Goal: Task Accomplishment & Management: Complete application form

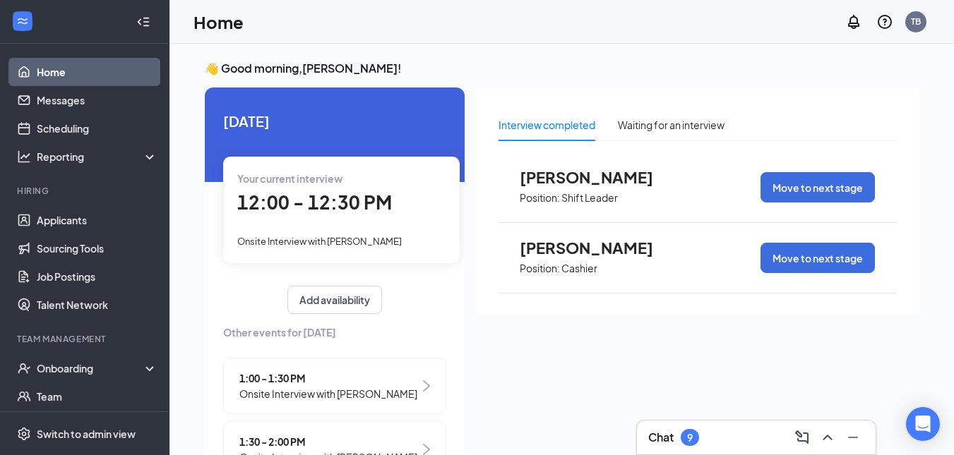
click at [317, 245] on span "Onsite Interview with [PERSON_NAME]" at bounding box center [319, 241] width 164 height 11
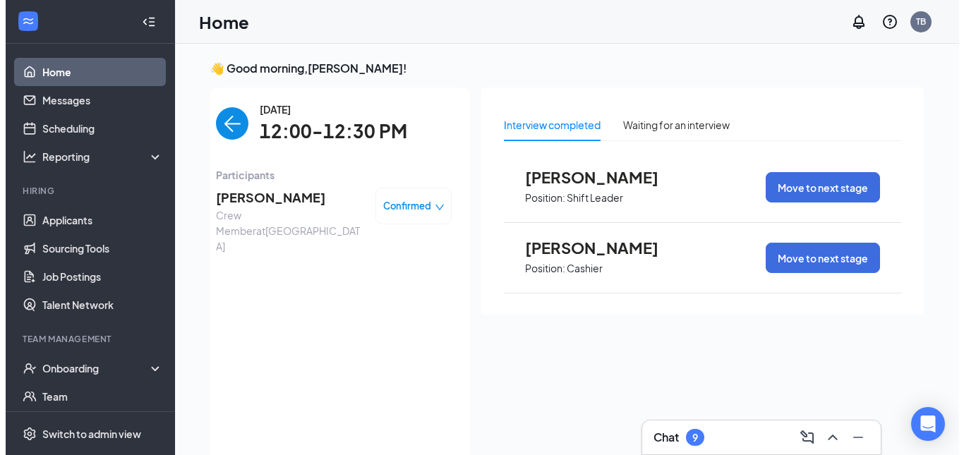
scroll to position [6, 0]
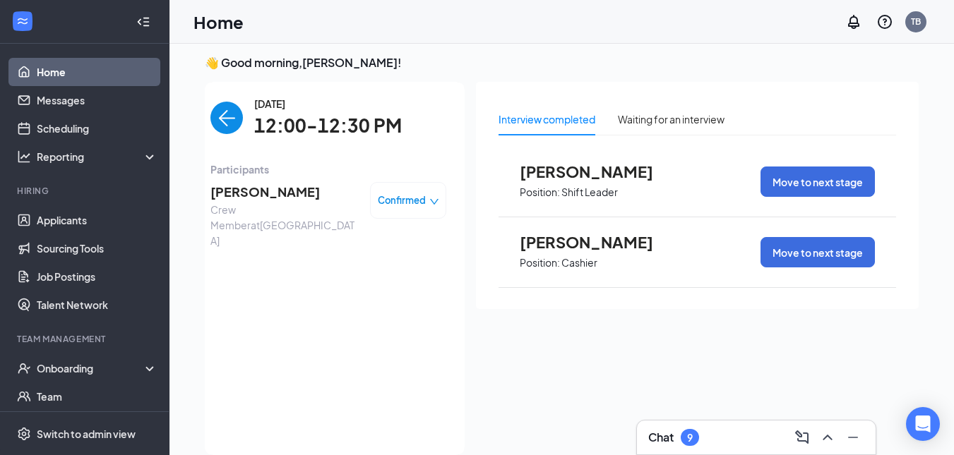
click at [251, 198] on span "[PERSON_NAME]" at bounding box center [284, 192] width 148 height 20
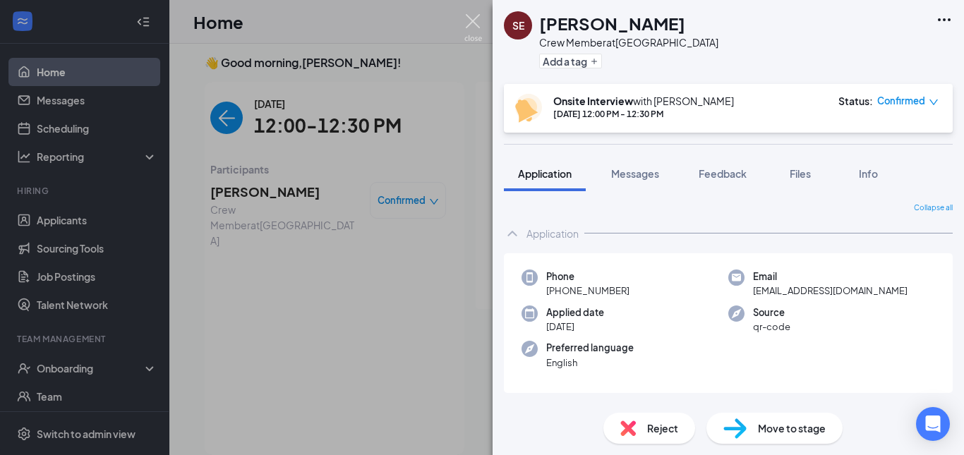
click at [472, 19] on img at bounding box center [473, 28] width 18 height 28
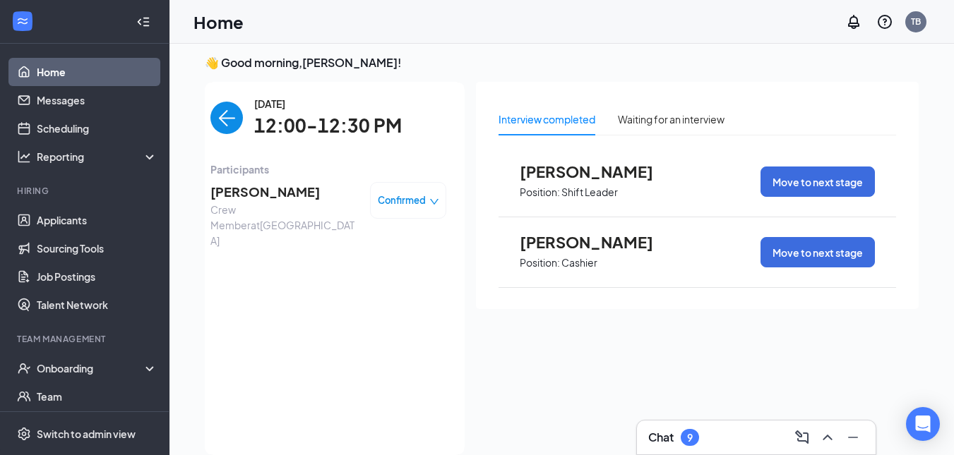
click at [213, 116] on img "back-button" at bounding box center [226, 118] width 32 height 32
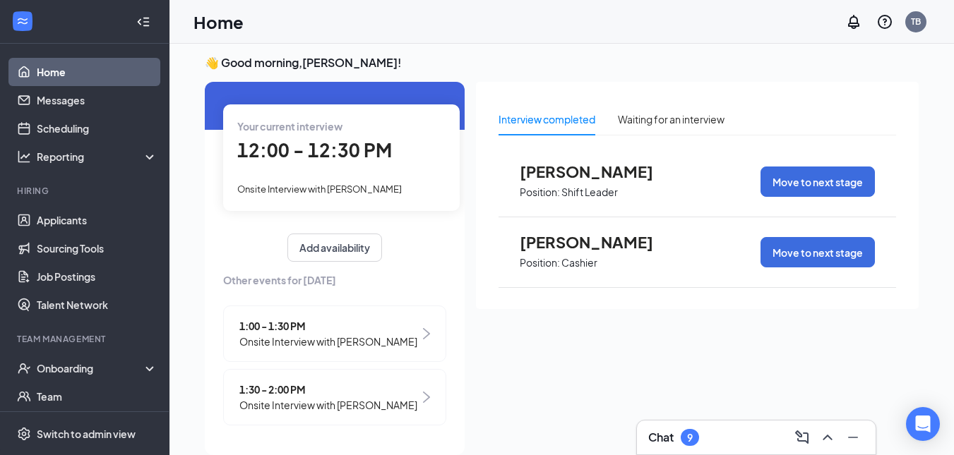
scroll to position [30, 0]
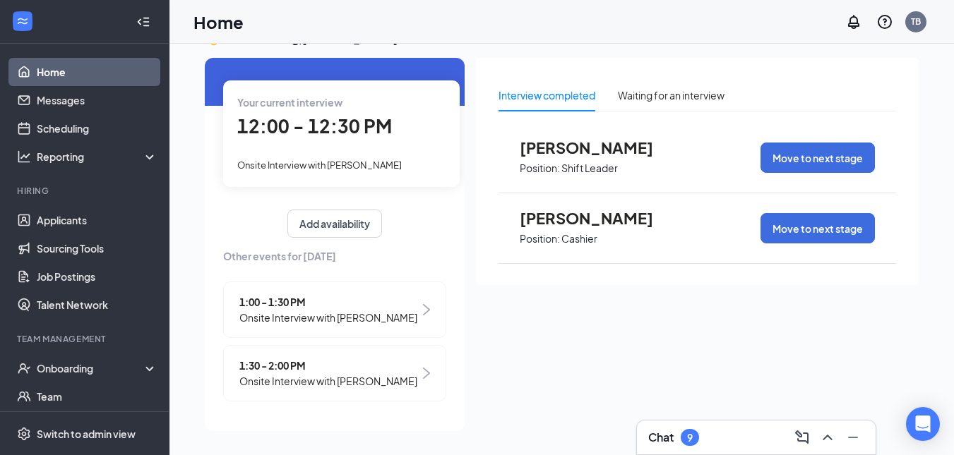
click at [285, 310] on span "Onsite Interview with [PERSON_NAME]" at bounding box center [328, 318] width 178 height 16
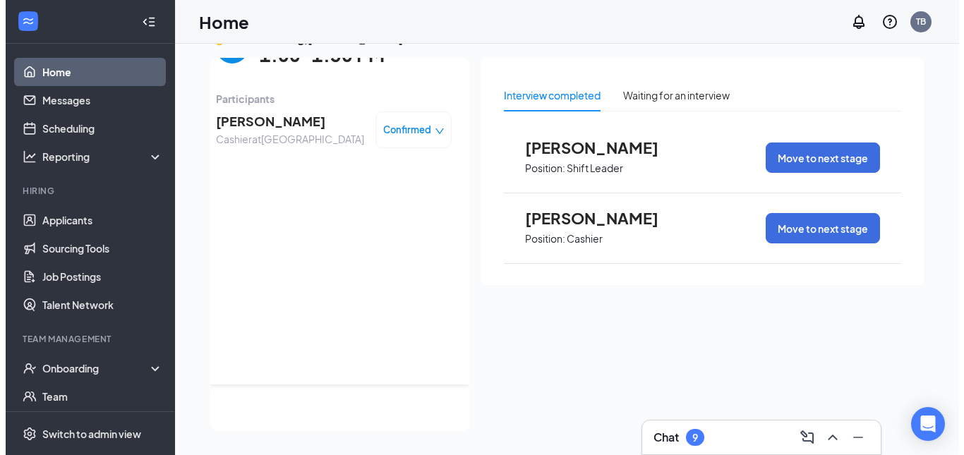
scroll to position [0, 0]
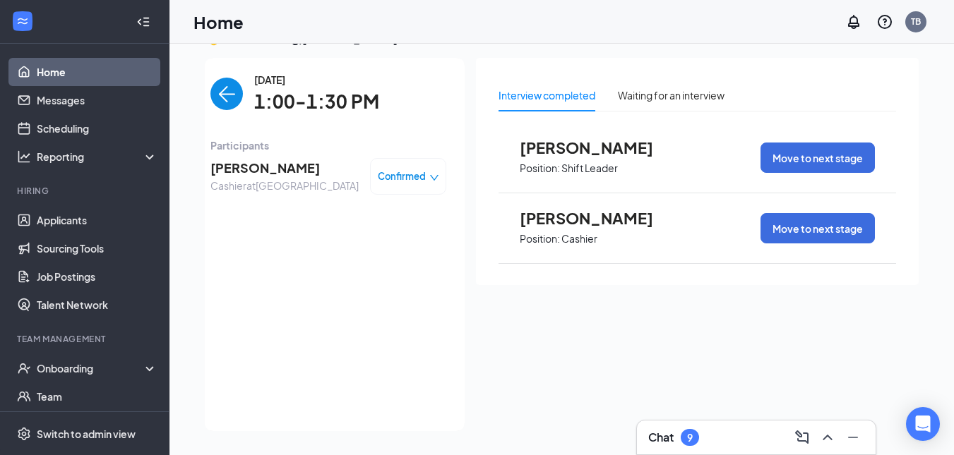
click at [258, 171] on span "[PERSON_NAME]" at bounding box center [284, 168] width 148 height 20
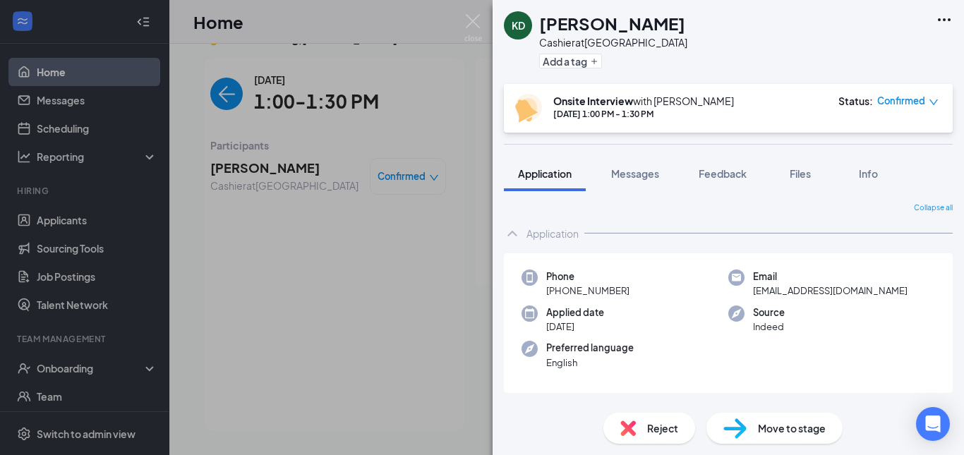
click at [810, 426] on span "Move to stage" at bounding box center [792, 429] width 68 height 16
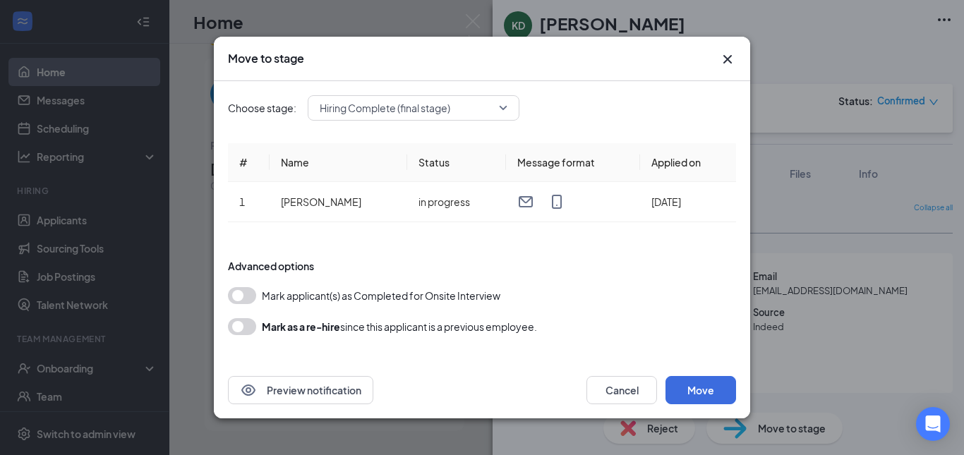
click at [234, 292] on button "button" at bounding box center [242, 295] width 28 height 17
click at [689, 392] on button "Move" at bounding box center [701, 390] width 71 height 28
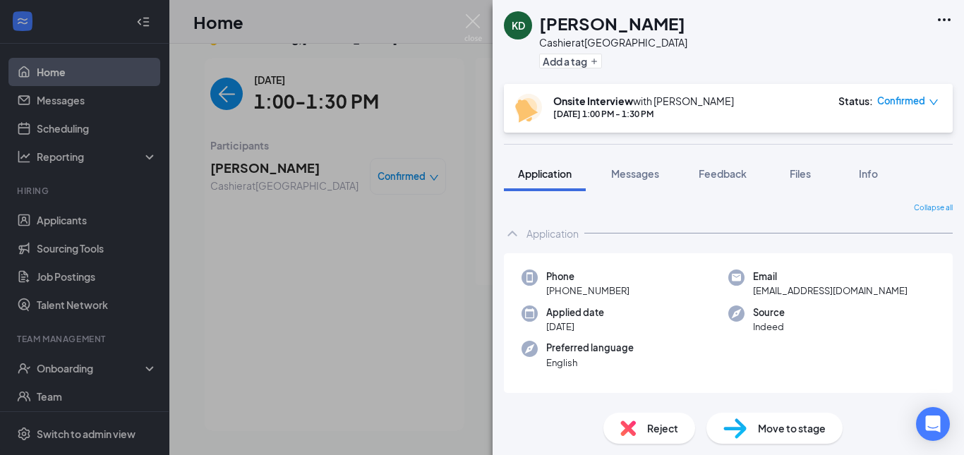
click at [765, 426] on span "Move to stage" at bounding box center [792, 429] width 68 height 16
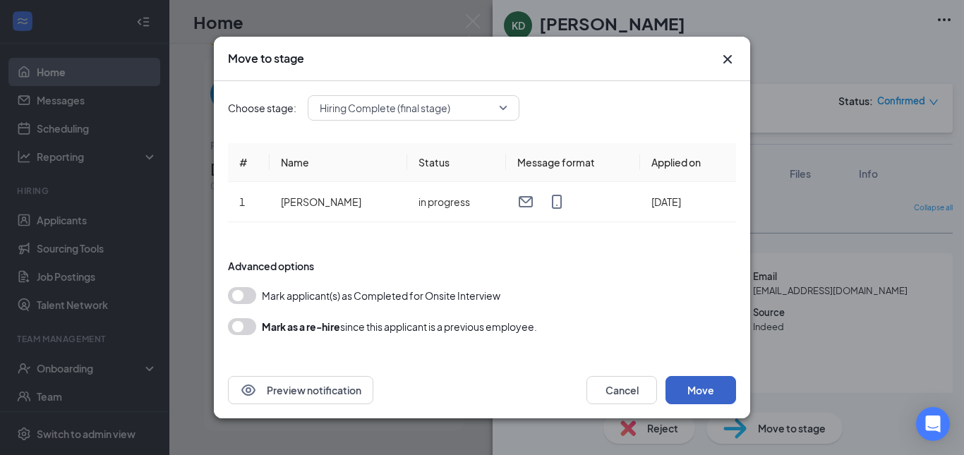
click at [712, 394] on button "Move" at bounding box center [701, 390] width 71 height 28
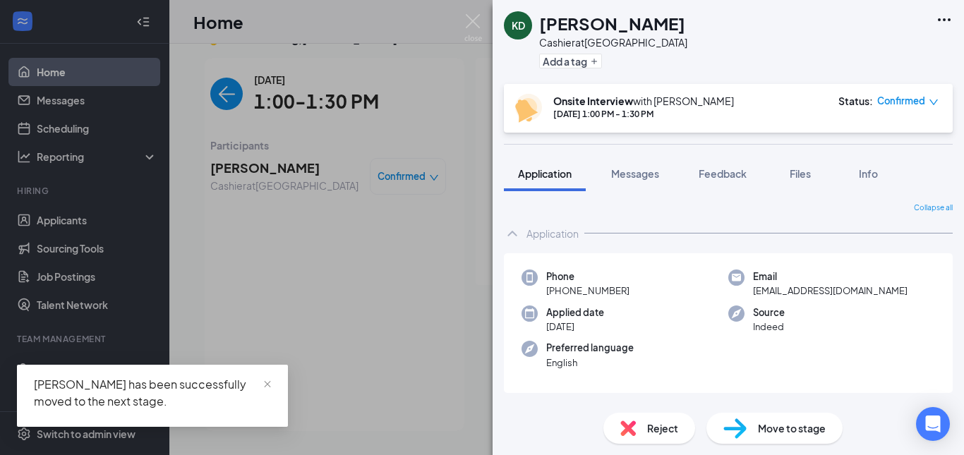
click at [292, 313] on div "[PERSON_NAME] Duchain Cashier at [GEOGRAPHIC_DATA] Add a tag Onsite Interview w…" at bounding box center [482, 227] width 964 height 455
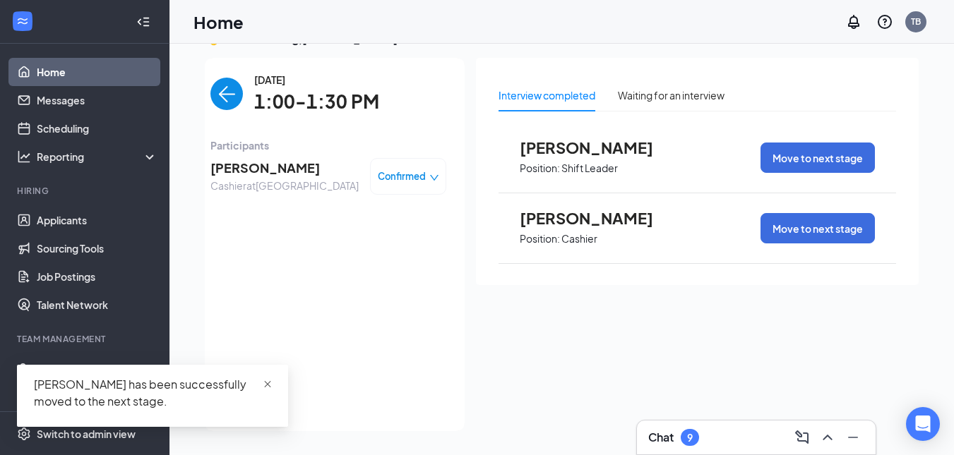
click at [271, 384] on span "close" at bounding box center [268, 385] width 10 height 10
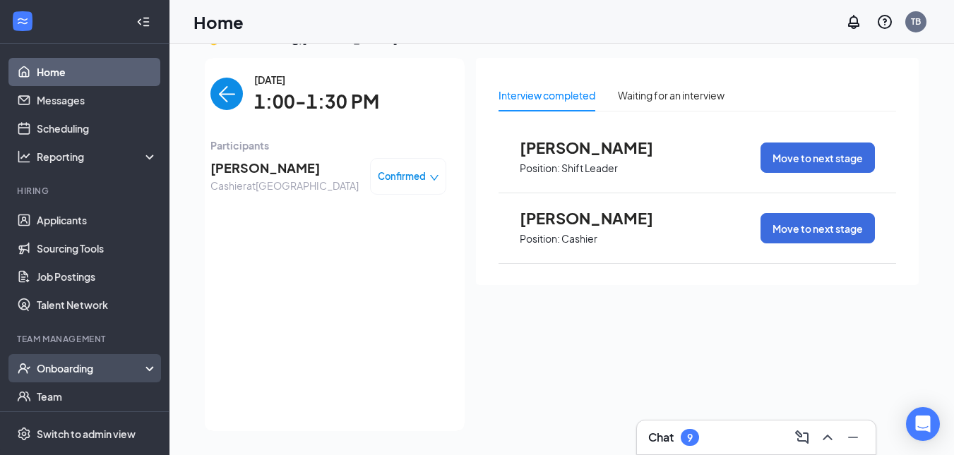
click at [122, 373] on div "Onboarding" at bounding box center [91, 368] width 109 height 14
click at [81, 397] on link "Overview" at bounding box center [97, 397] width 121 height 28
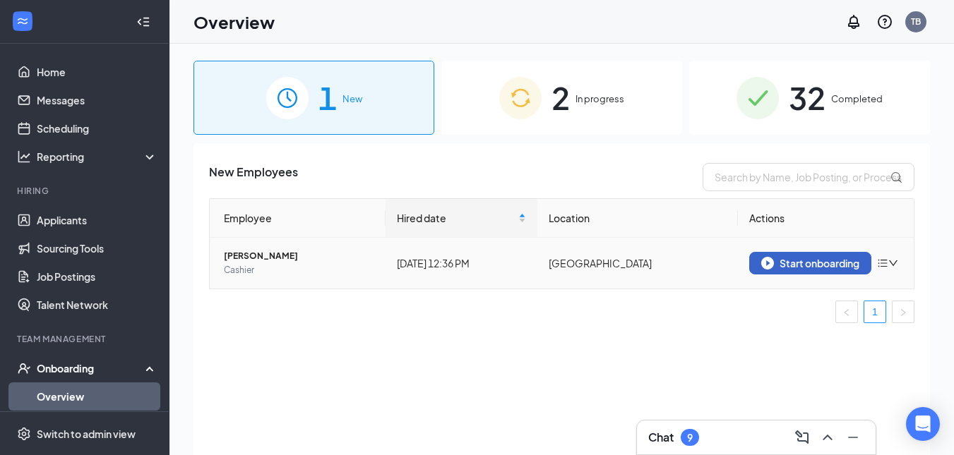
click at [845, 264] on div "Start onboarding" at bounding box center [810, 263] width 98 height 13
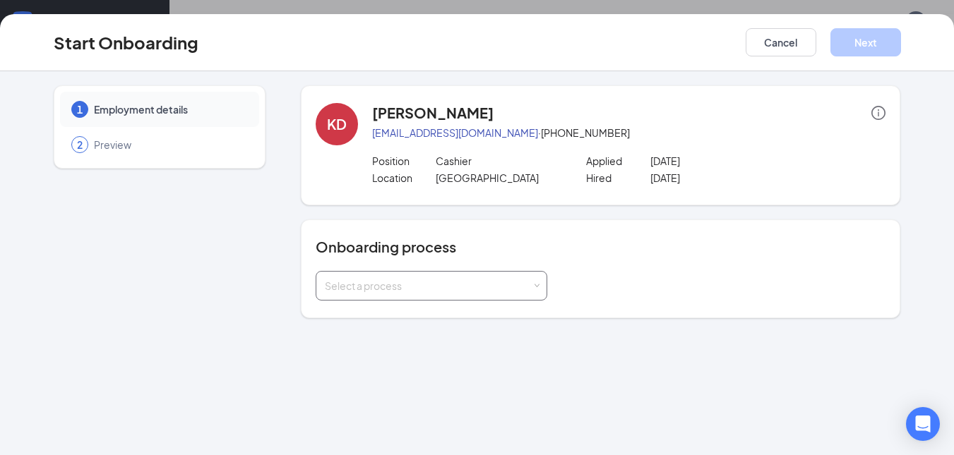
click at [523, 289] on div "Select a process" at bounding box center [428, 286] width 207 height 14
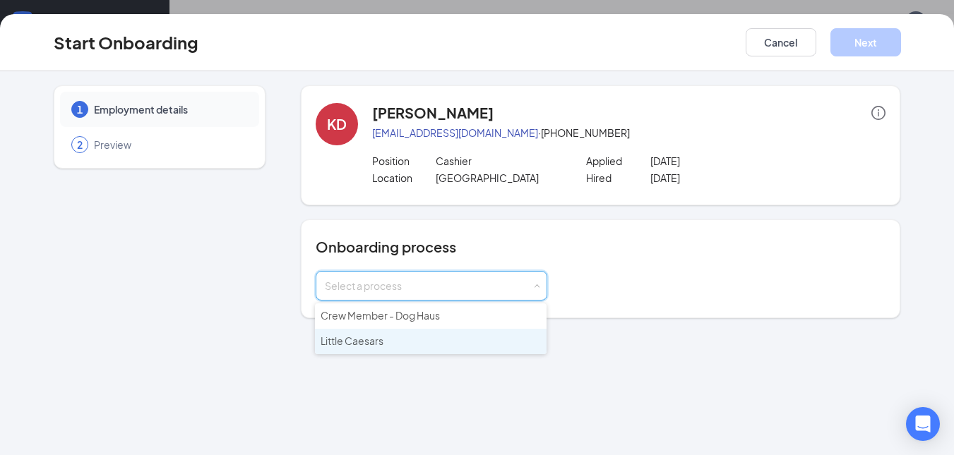
click at [385, 342] on li "Little Caesars" at bounding box center [431, 341] width 232 height 25
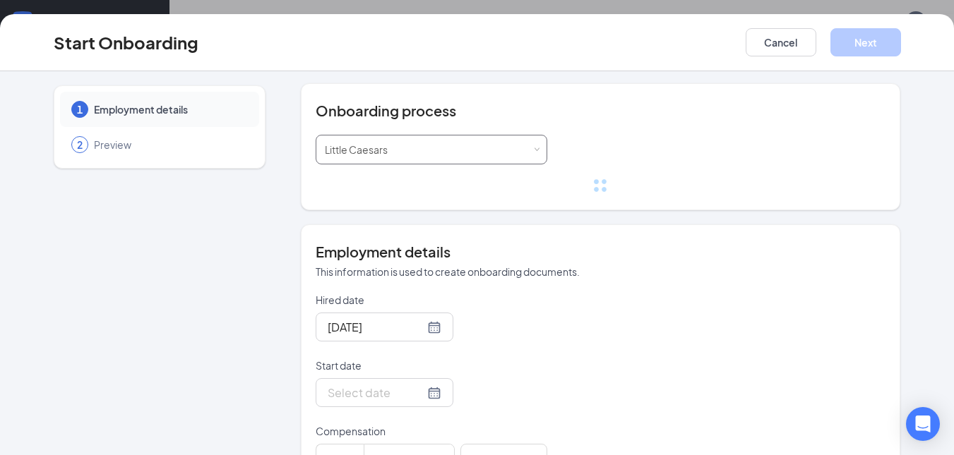
scroll to position [141, 0]
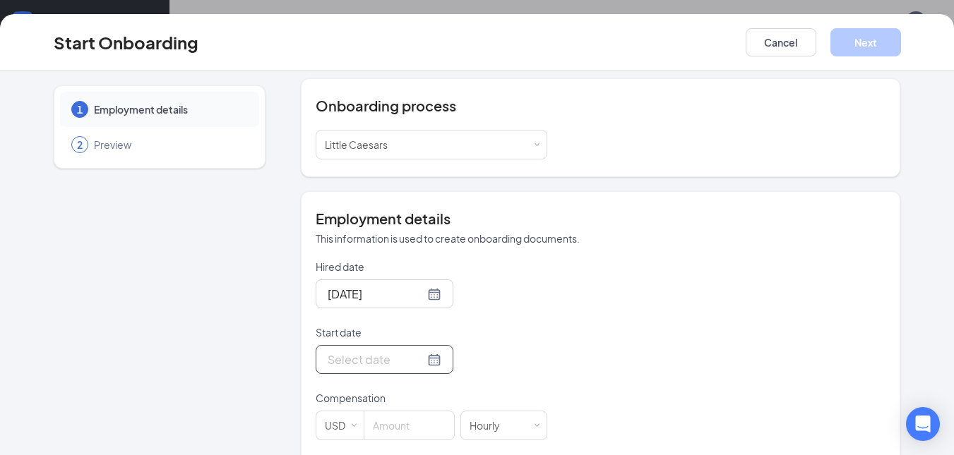
click at [413, 359] on div at bounding box center [385, 360] width 114 height 18
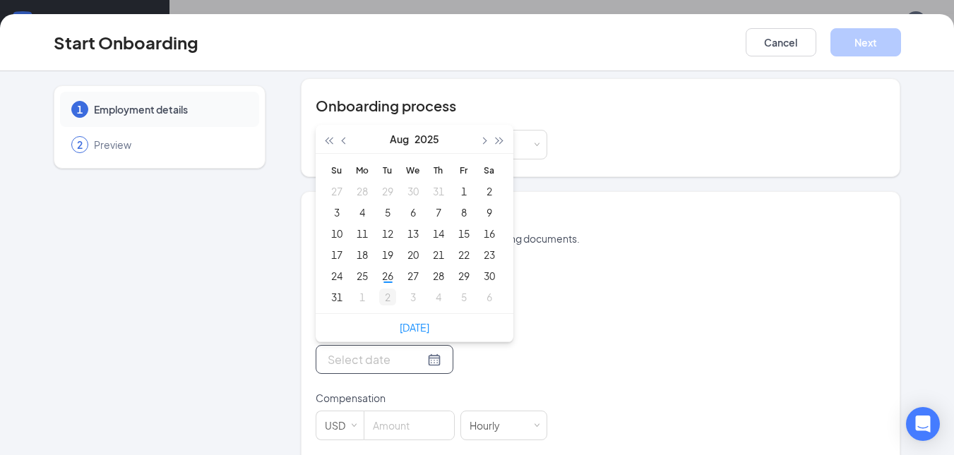
type input "[DATE]"
click at [379, 294] on div "2" at bounding box center [387, 297] width 17 height 17
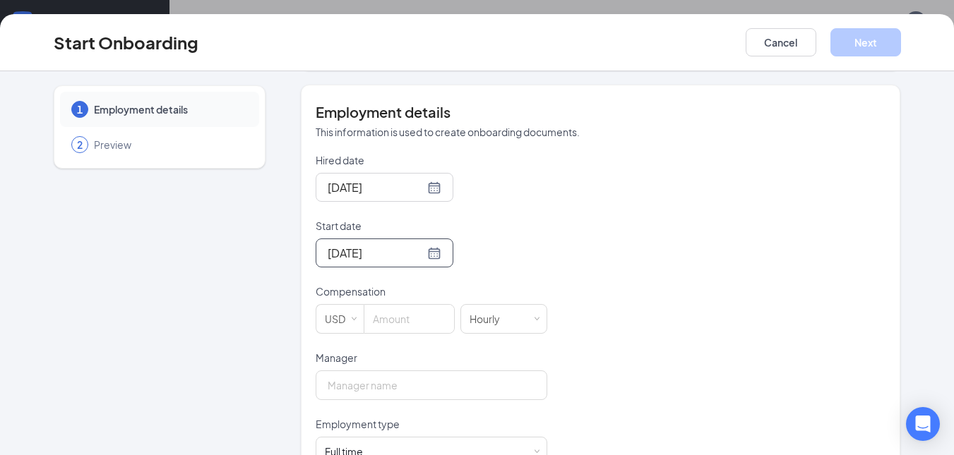
scroll to position [282, 0]
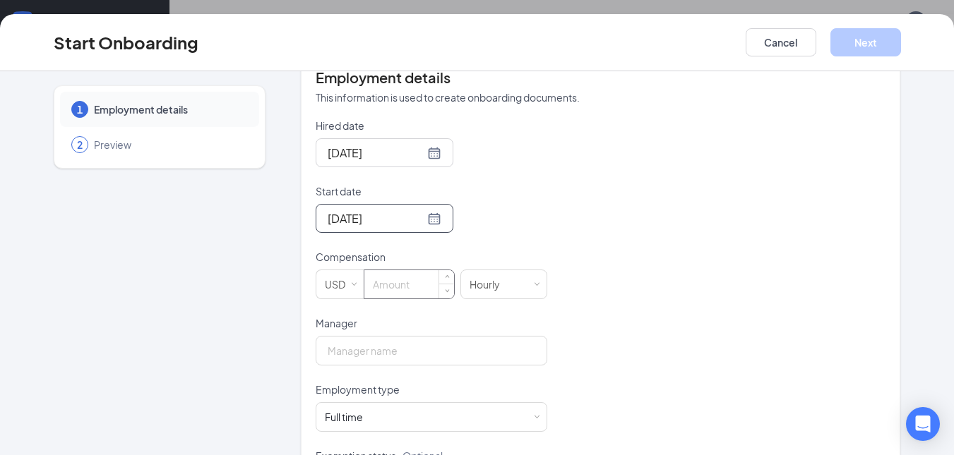
click at [396, 294] on input at bounding box center [409, 284] width 90 height 28
type input "10"
click at [517, 353] on input "Manager" at bounding box center [432, 351] width 232 height 30
type input "[PERSON_NAME]"
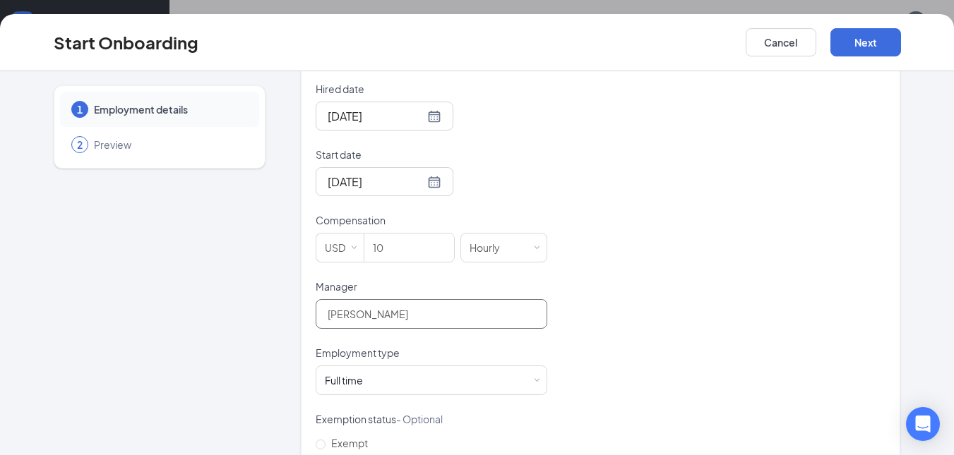
scroll to position [353, 0]
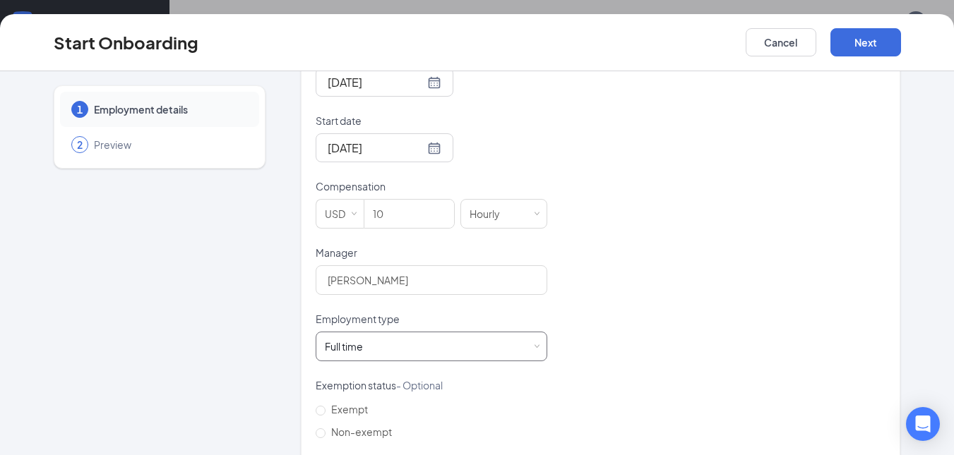
click at [526, 346] on div "Full time Works 30+ hours per week and is reasonably expected to work" at bounding box center [431, 346] width 213 height 28
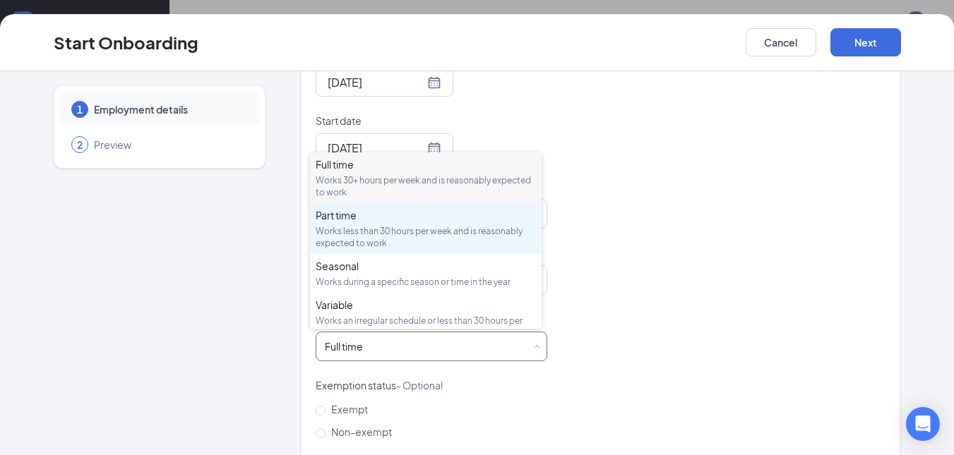
drag, startPoint x: 353, startPoint y: 224, endPoint x: 359, endPoint y: 234, distance: 11.7
click at [354, 224] on div "Part time Works less than 30 hours per week and is reasonably expected to work" at bounding box center [426, 228] width 220 height 41
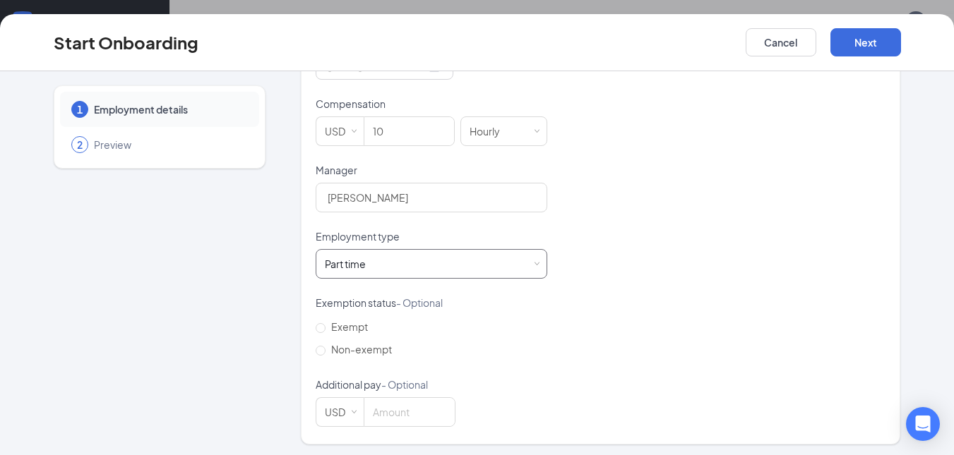
scroll to position [439, 0]
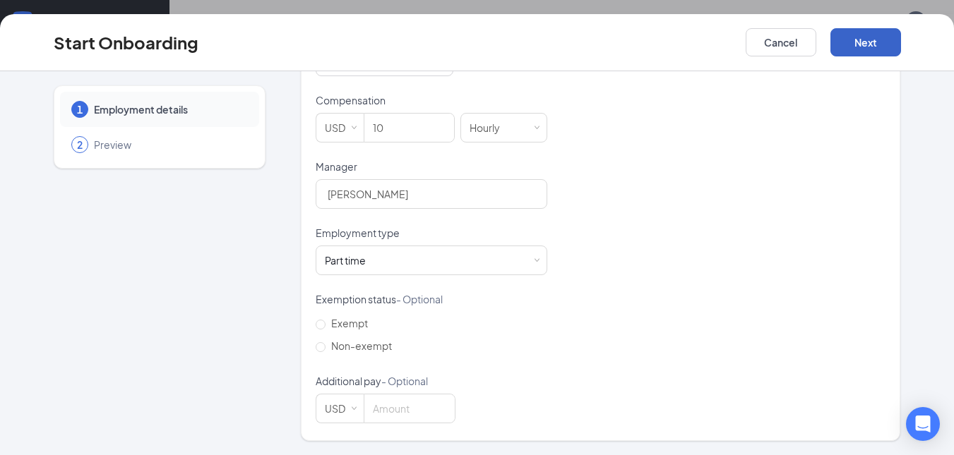
click at [851, 43] on button "Next" at bounding box center [865, 42] width 71 height 28
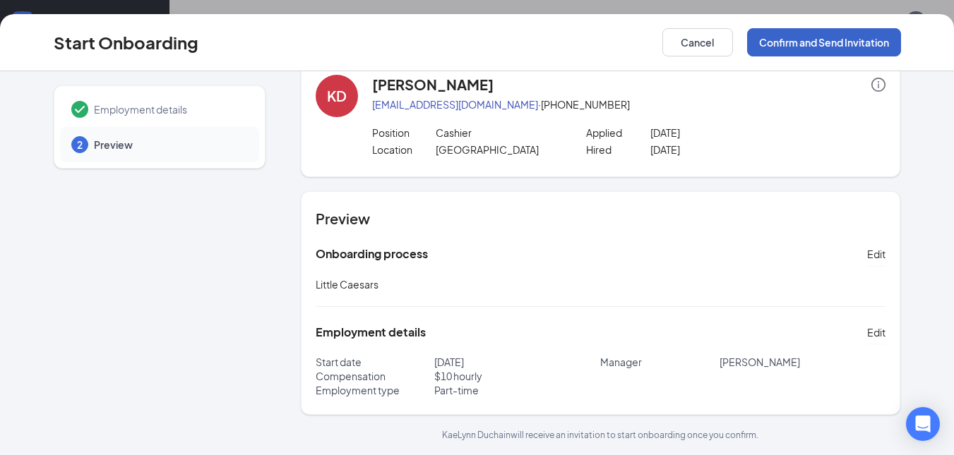
click at [820, 44] on button "Confirm and Send Invitation" at bounding box center [824, 42] width 154 height 28
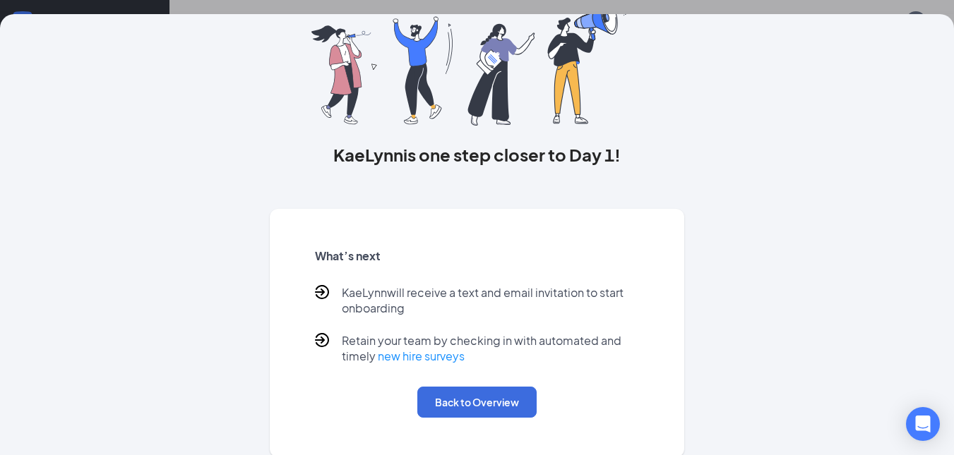
scroll to position [105, 0]
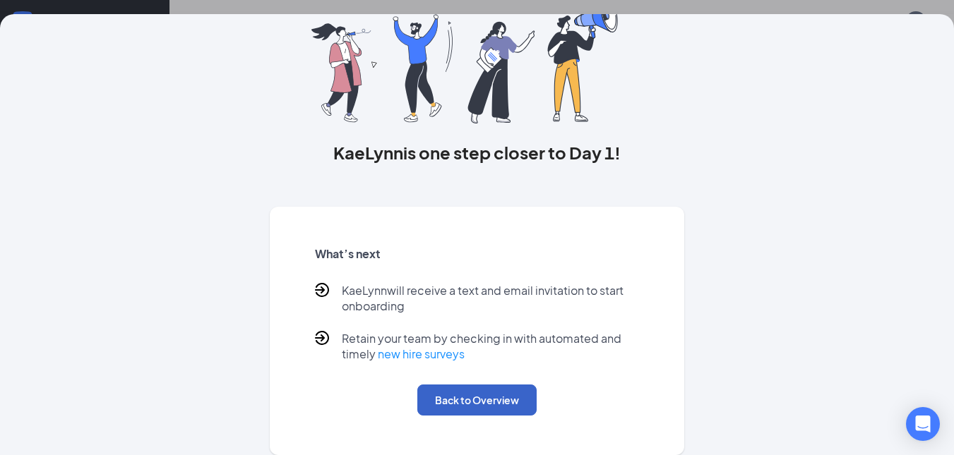
drag, startPoint x: 490, startPoint y: 398, endPoint x: 476, endPoint y: 408, distance: 16.7
click at [488, 398] on button "Back to Overview" at bounding box center [476, 400] width 119 height 31
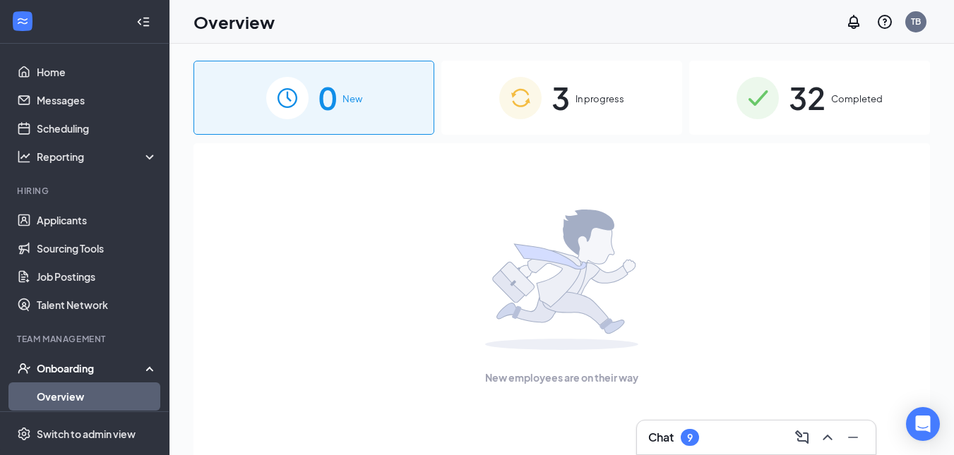
click at [892, 105] on div "32 Completed" at bounding box center [809, 98] width 241 height 74
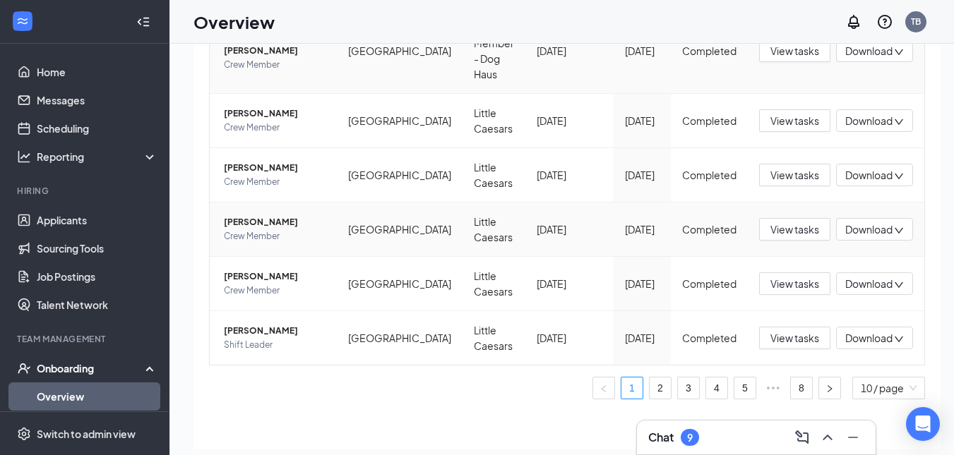
scroll to position [64, 0]
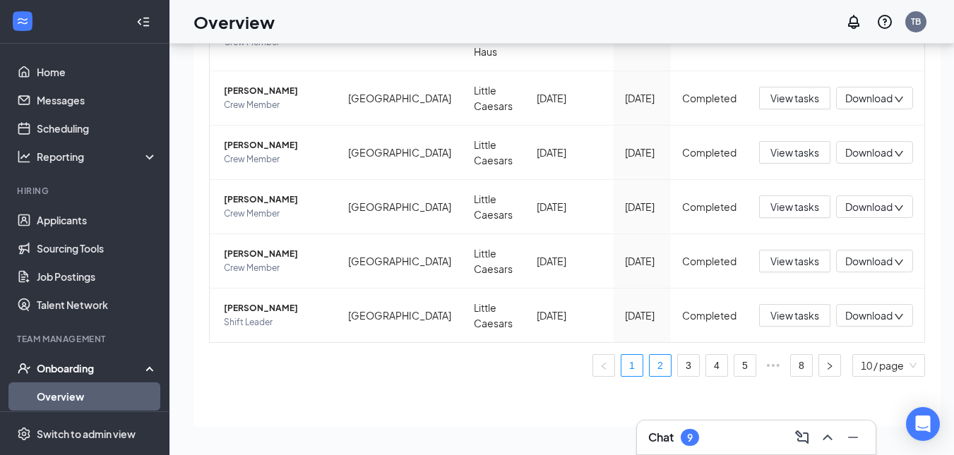
click at [649, 368] on link "2" at bounding box center [659, 365] width 21 height 21
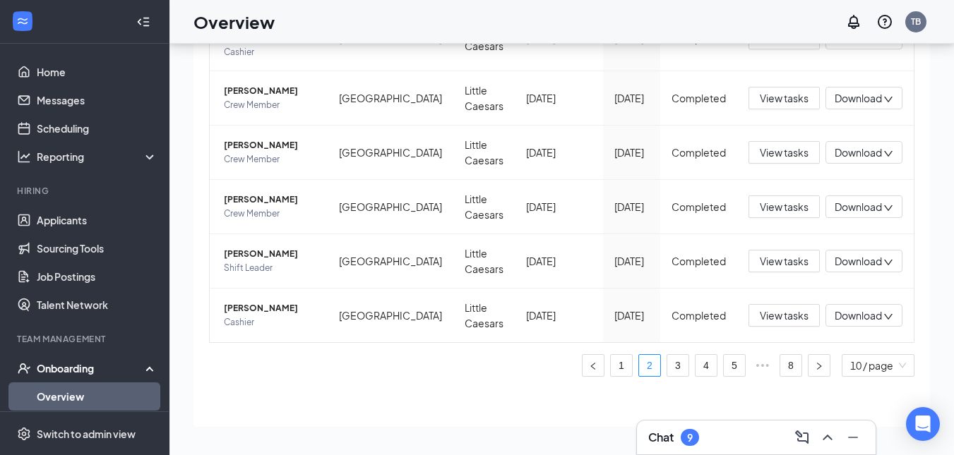
scroll to position [468, 0]
click at [611, 366] on link "1" at bounding box center [621, 365] width 21 height 21
